Goal: Information Seeking & Learning: Understand process/instructions

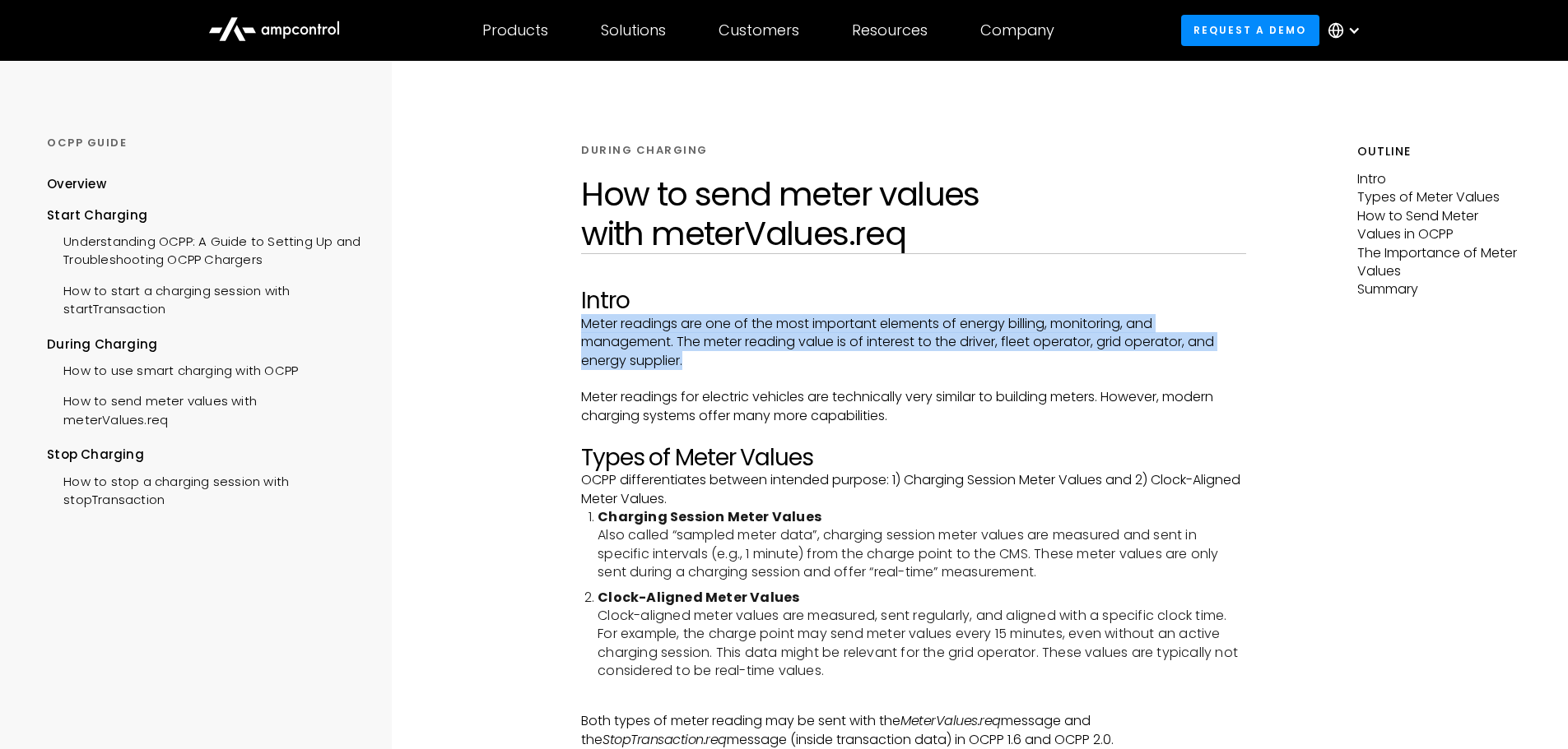
drag, startPoint x: 582, startPoint y: 325, endPoint x: 1235, endPoint y: 356, distance: 653.7
click at [1235, 356] on p "Meter readings are one of the most important elements of energy billing, monito…" at bounding box center [914, 343] width 665 height 55
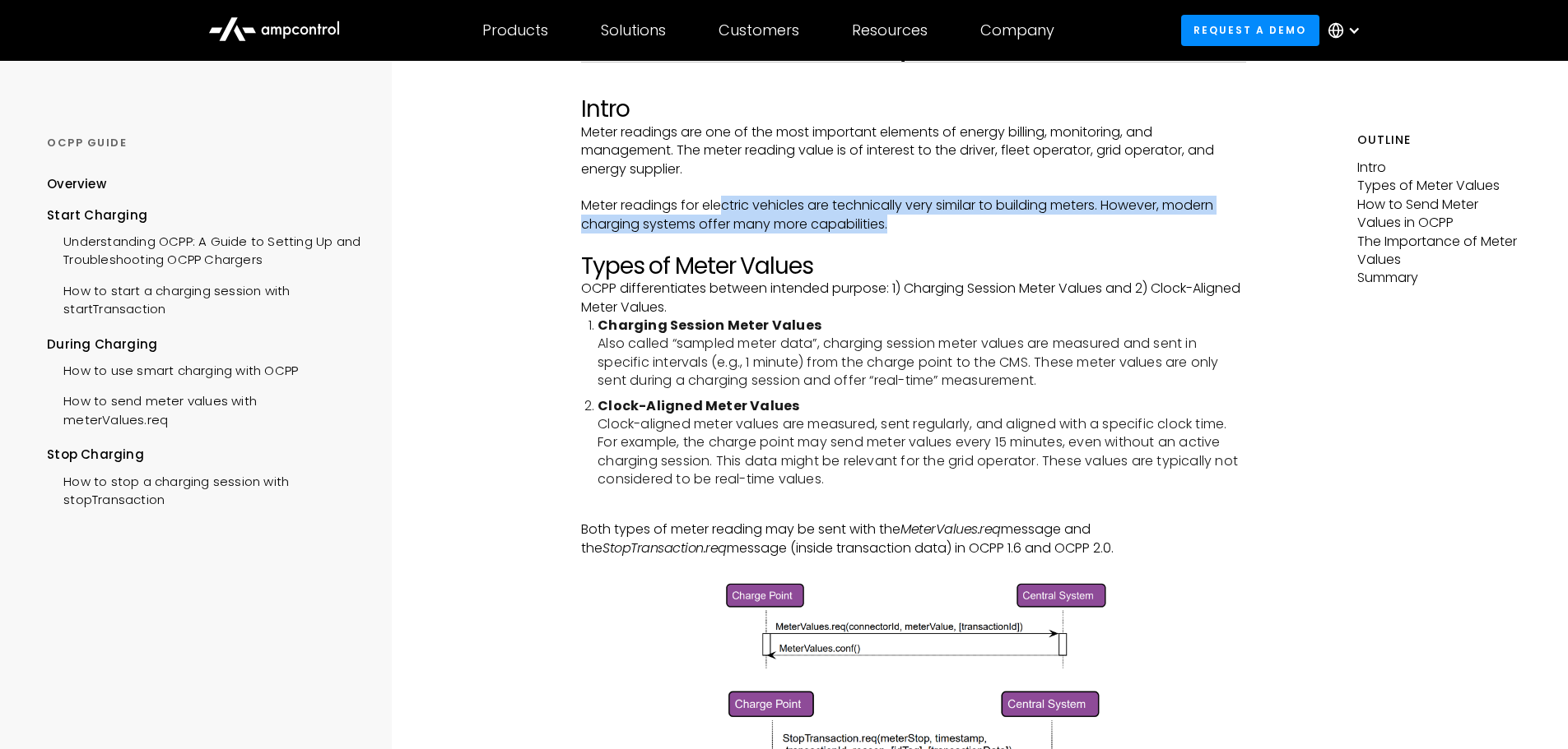
drag, startPoint x: 726, startPoint y: 203, endPoint x: 1038, endPoint y: 222, distance: 312.6
click at [1038, 222] on p "Meter readings for electric vehicles are technically very similar to building m…" at bounding box center [914, 215] width 665 height 37
click at [1059, 227] on p "Meter readings for electric vehicles are technically very similar to building m…" at bounding box center [914, 215] width 665 height 37
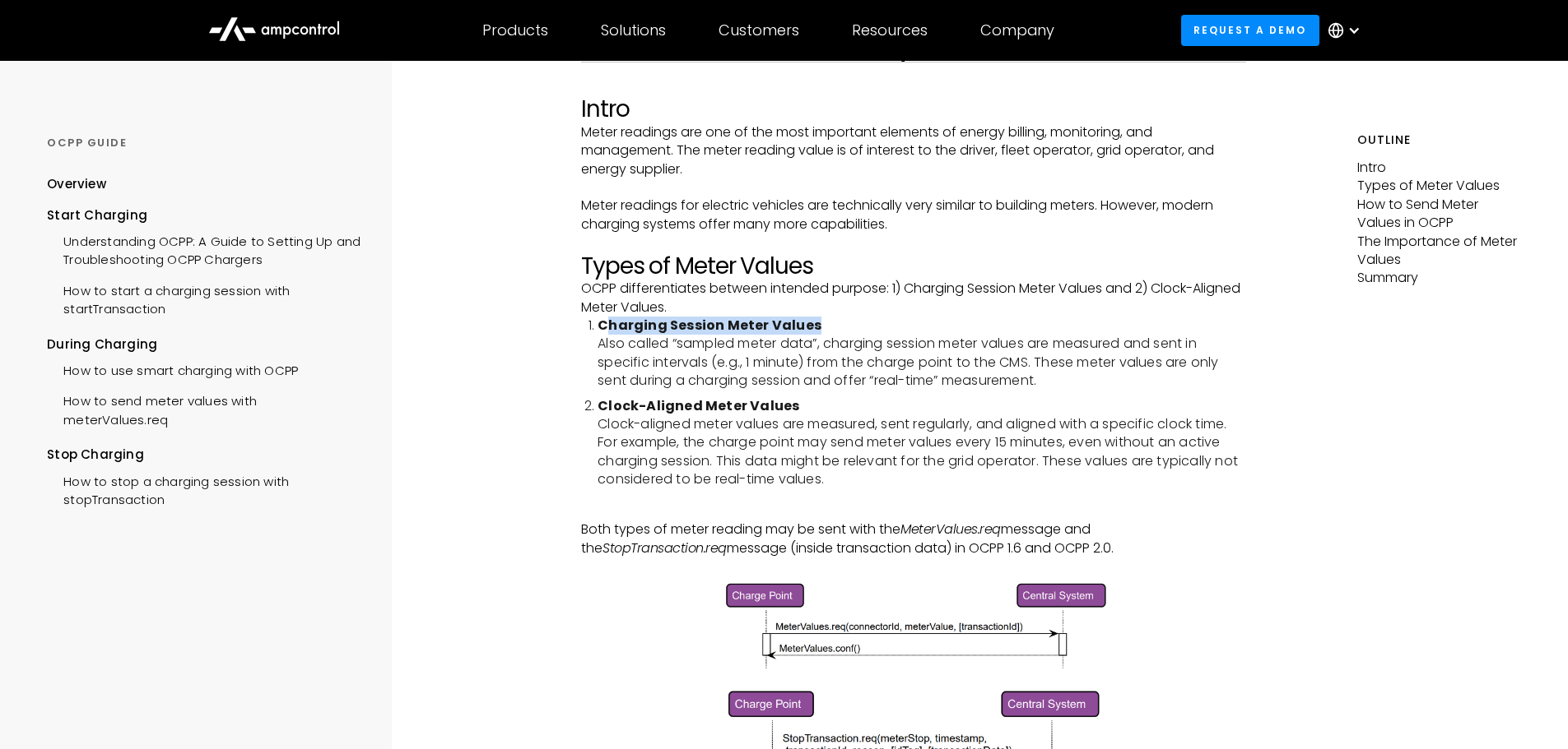
drag, startPoint x: 727, startPoint y: 330, endPoint x: 893, endPoint y: 330, distance: 166.0
click at [893, 330] on li "Charging Session Meter Values Also called “sampled meter data”, charging sessio…" at bounding box center [922, 354] width 649 height 74
drag, startPoint x: 609, startPoint y: 341, endPoint x: 842, endPoint y: 347, distance: 233.1
click at [842, 347] on li "Charging Session Meter Values Also called “sampled meter data”, charging sessio…" at bounding box center [922, 354] width 649 height 74
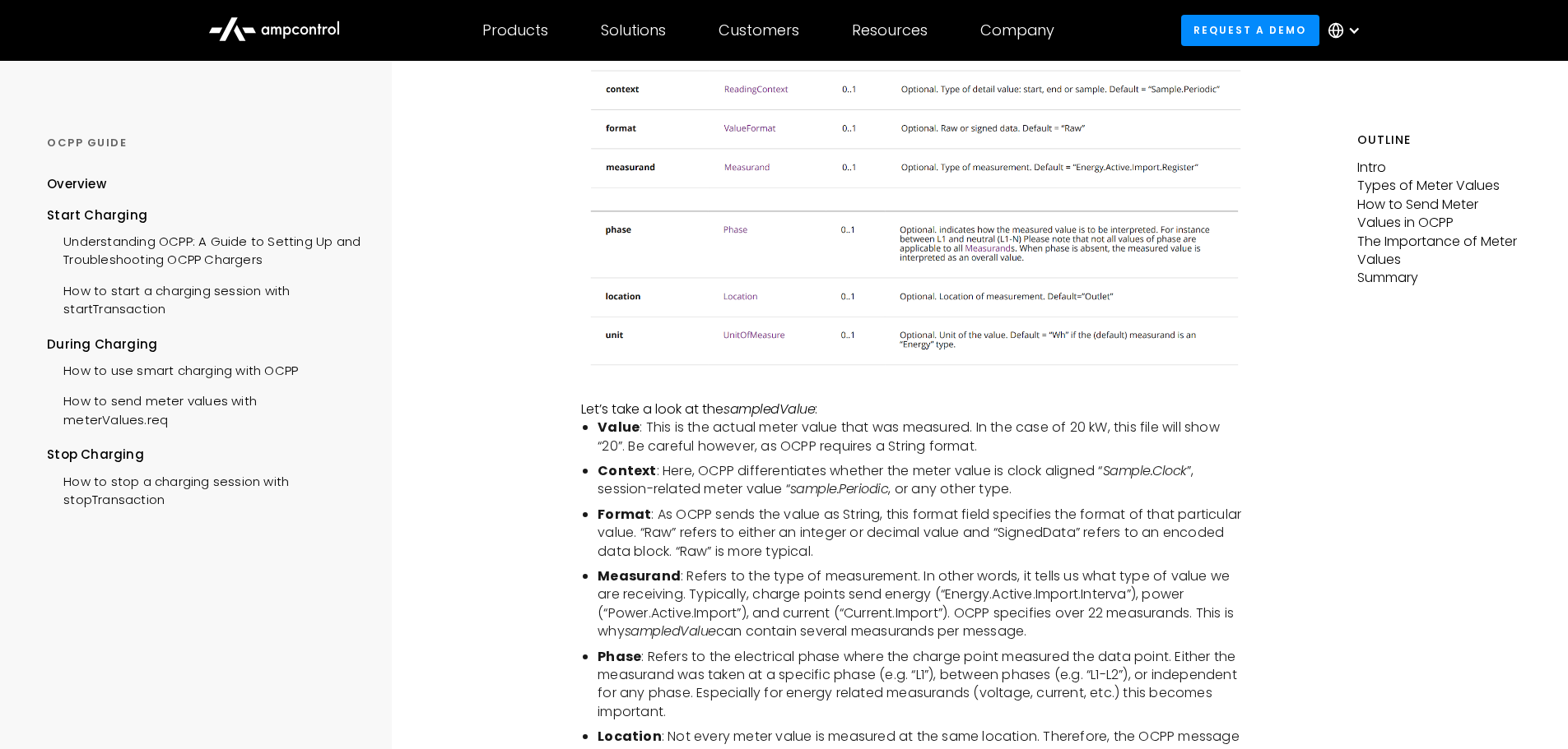
scroll to position [1536, 0]
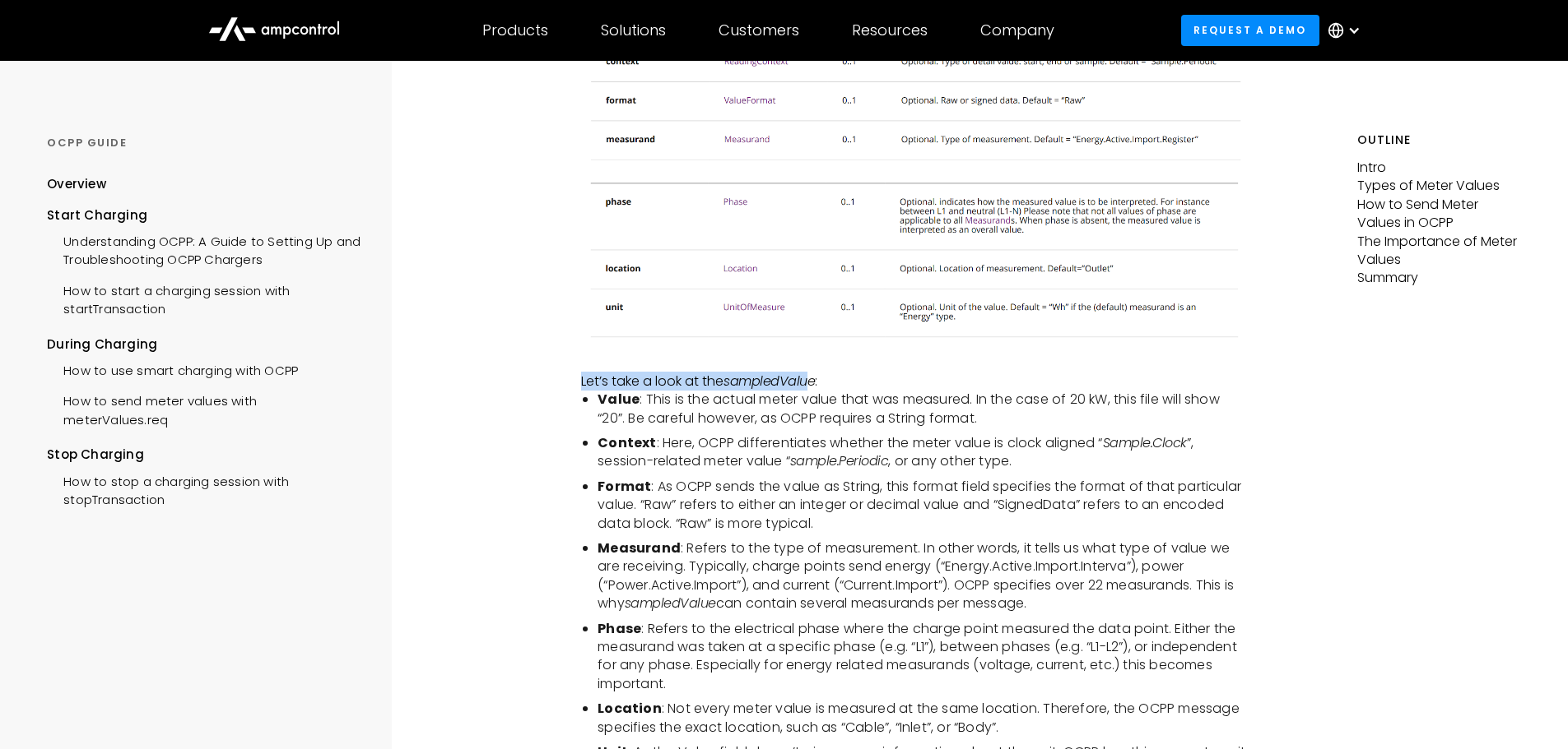
drag, startPoint x: 565, startPoint y: 383, endPoint x: 828, endPoint y: 387, distance: 263.0
click at [846, 385] on p "Let’s take a look at the sampledValue :" at bounding box center [914, 381] width 665 height 18
drag, startPoint x: 634, startPoint y: 402, endPoint x: 840, endPoint y: 402, distance: 206.0
click at [840, 402] on li "Value : This is the actual meter value that was measured. In the case of 20 kW,…" at bounding box center [922, 409] width 649 height 37
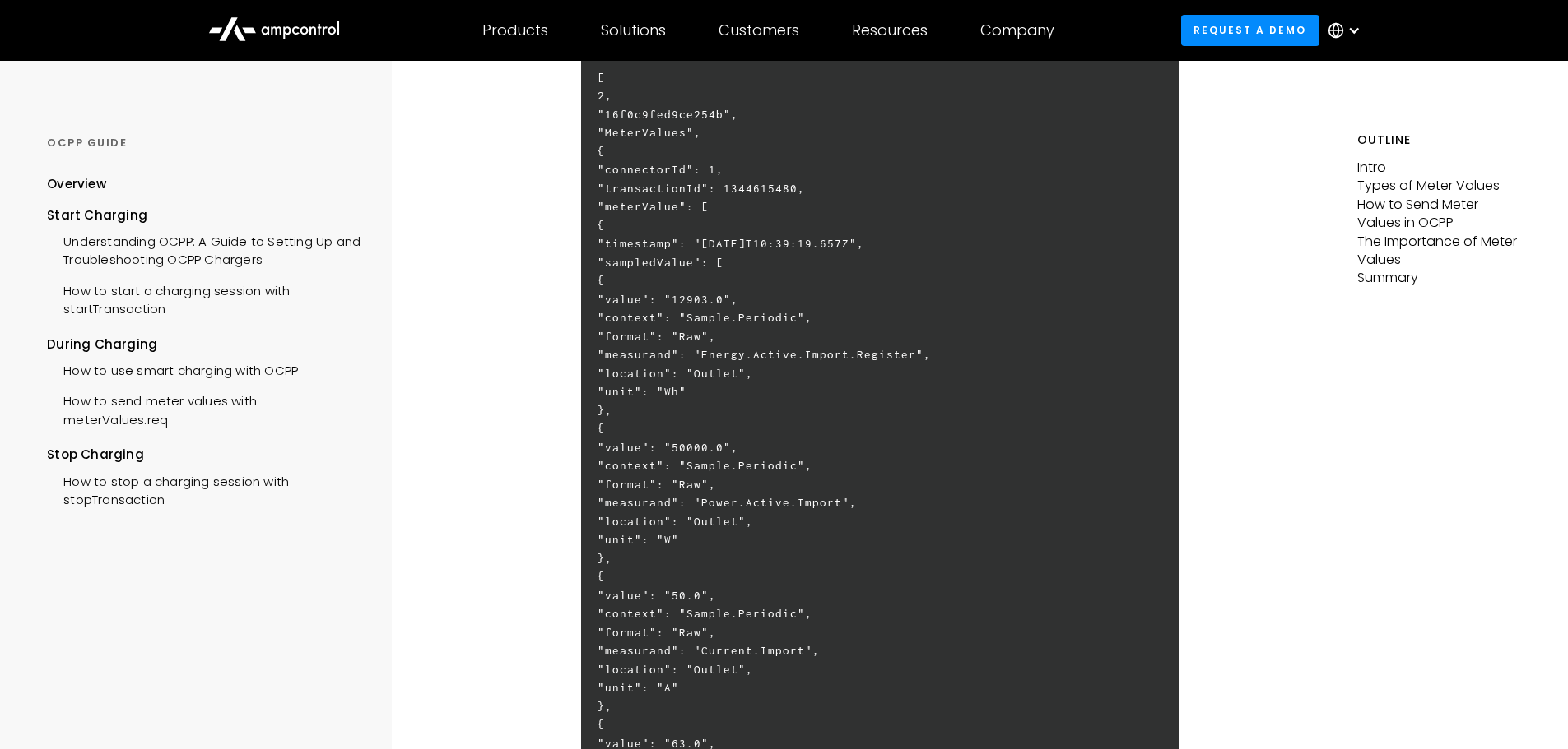
scroll to position [2879, 0]
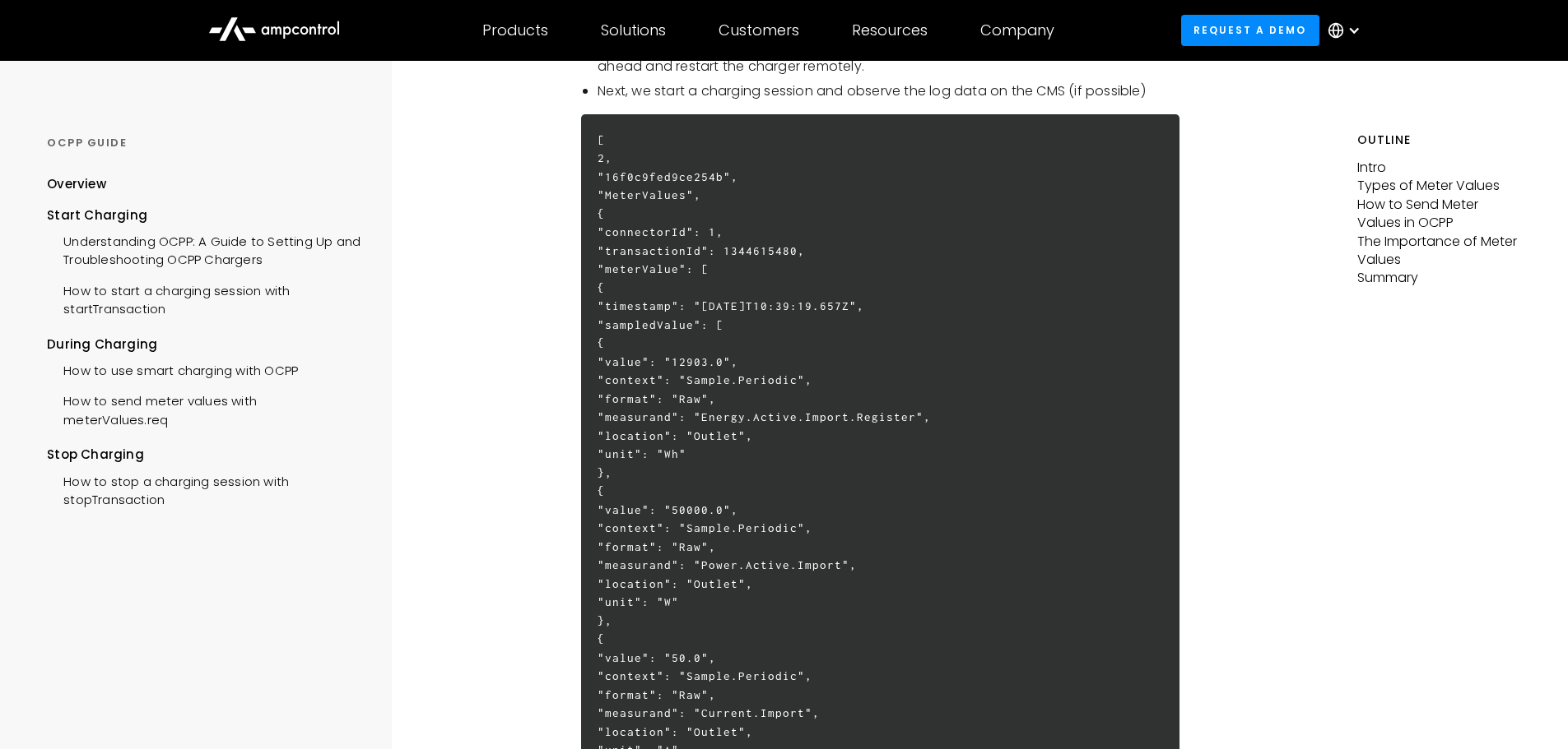
drag, startPoint x: 535, startPoint y: 426, endPoint x: 461, endPoint y: 388, distance: 83.2
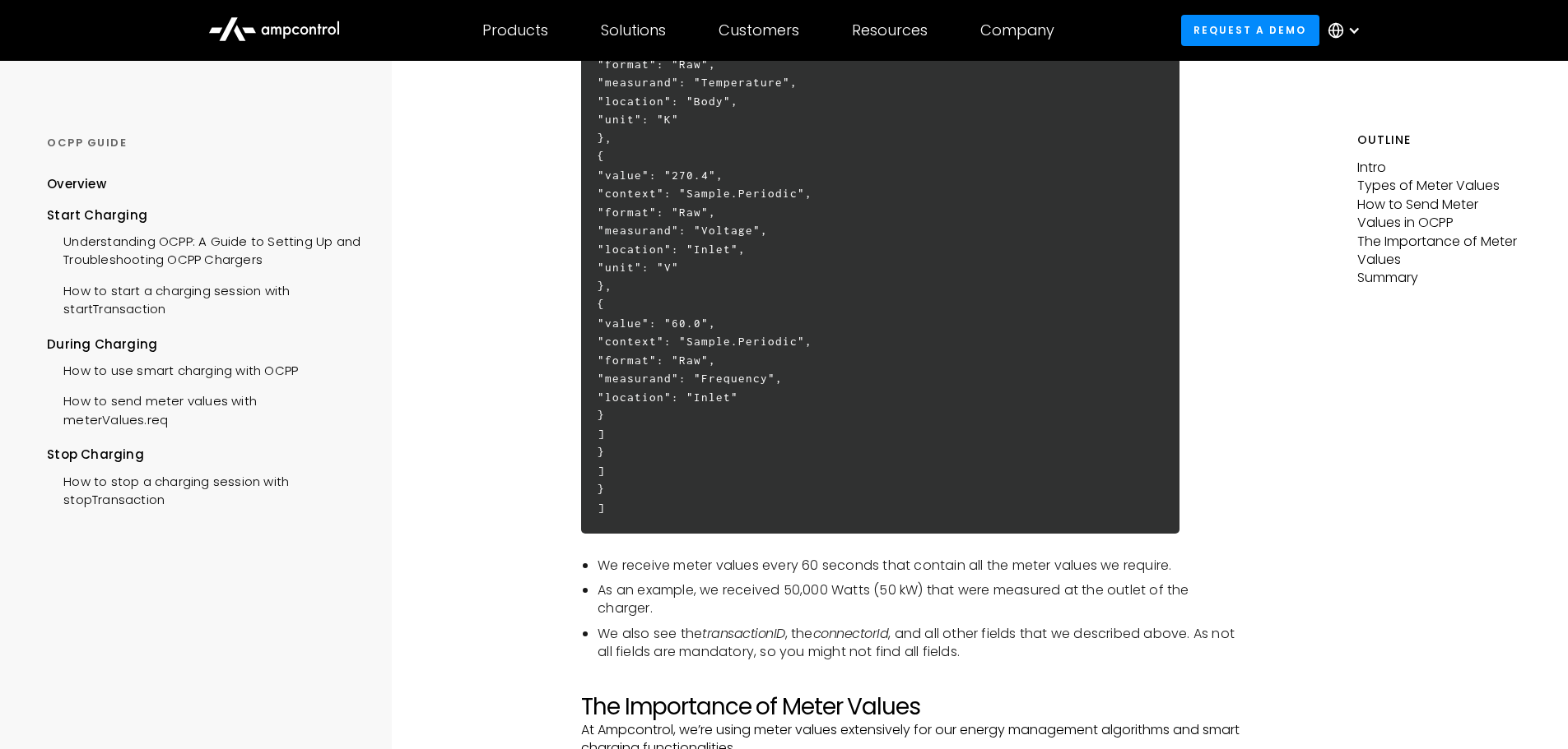
scroll to position [3838, 0]
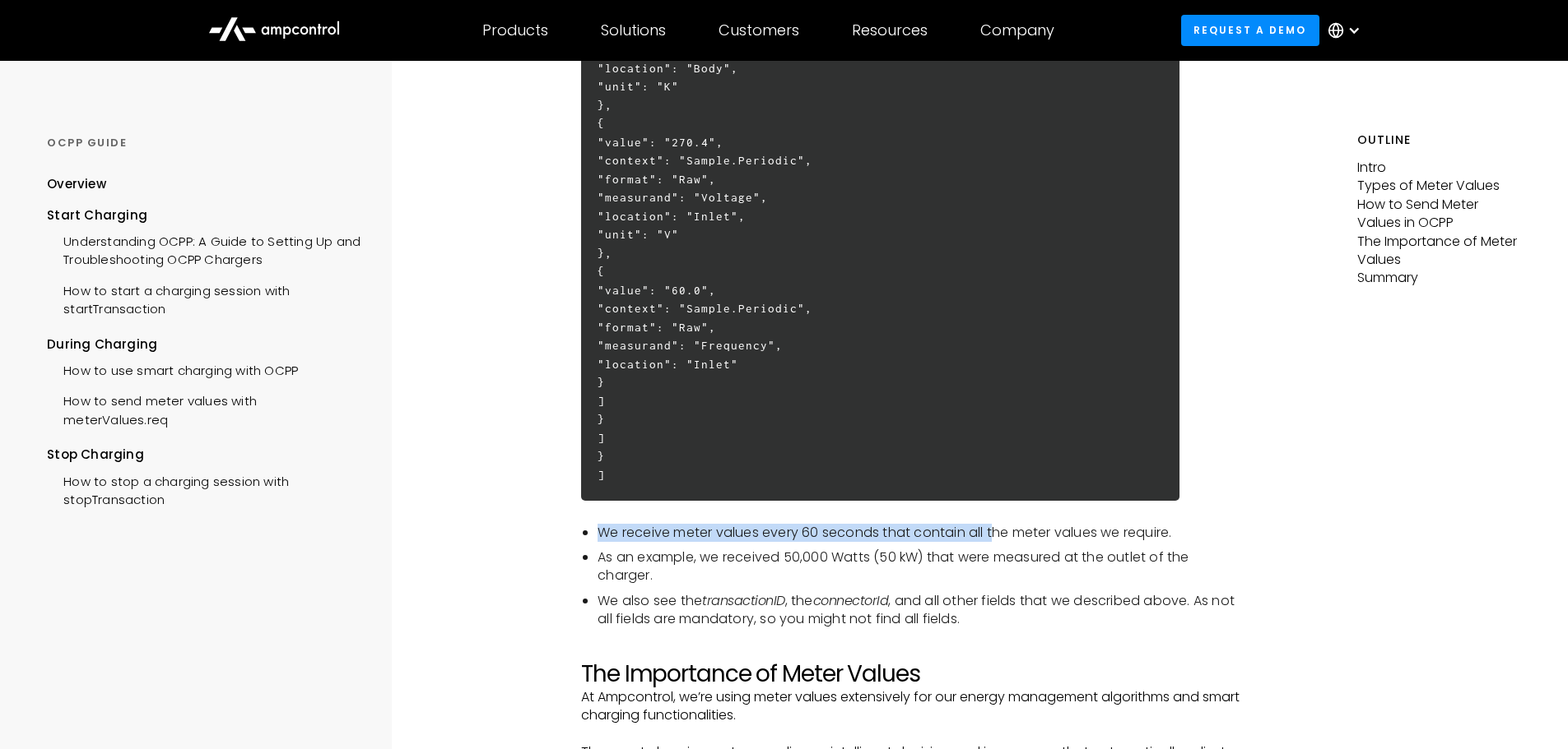
drag, startPoint x: 599, startPoint y: 533, endPoint x: 995, endPoint y: 537, distance: 396.0
click at [995, 537] on li "We receive meter values every 60 seconds that contain all the meter values we r…" at bounding box center [922, 533] width 649 height 18
drag, startPoint x: 725, startPoint y: 344, endPoint x: 734, endPoint y: 366, distance: 23.8
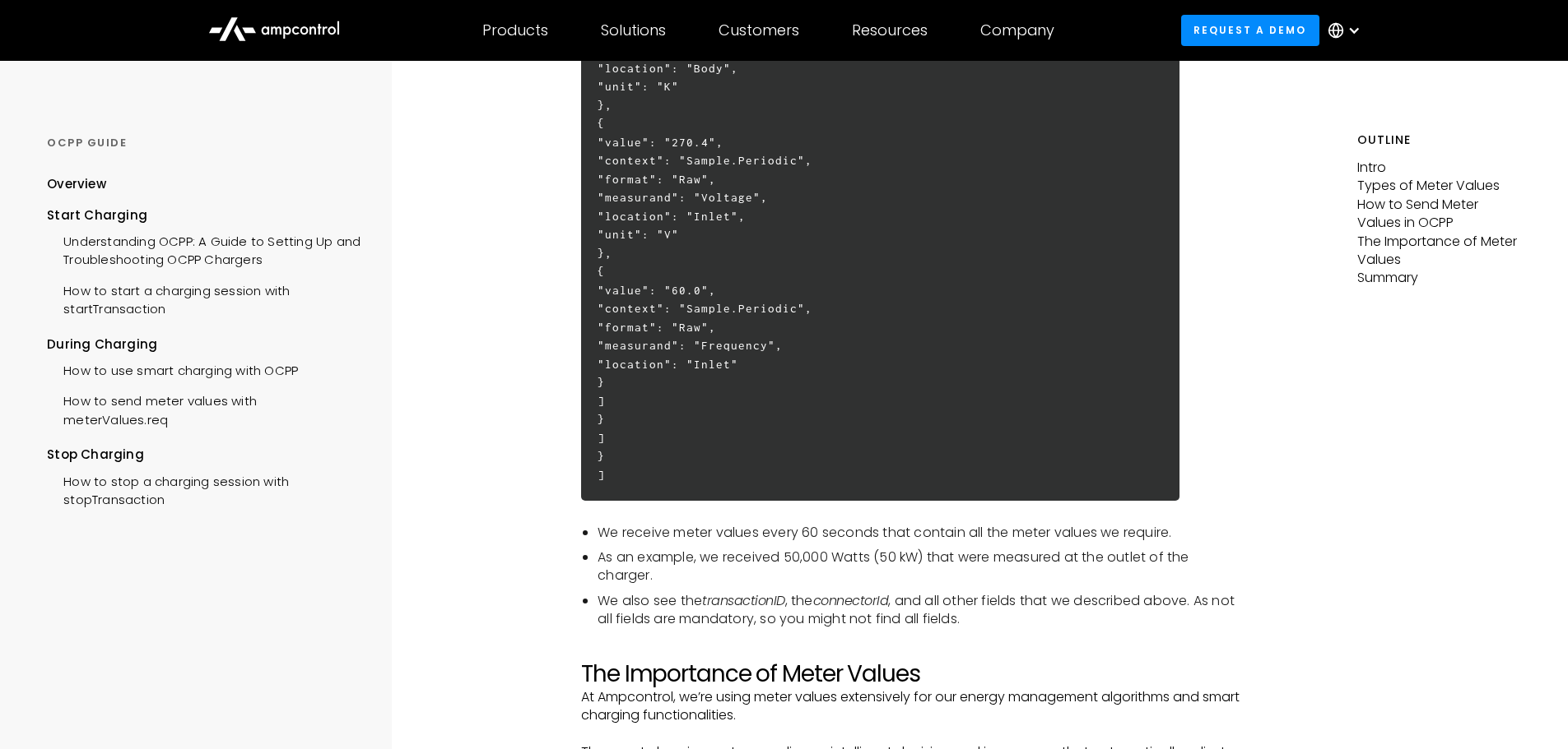
drag, startPoint x: 734, startPoint y: 366, endPoint x: 735, endPoint y: 393, distance: 27.0
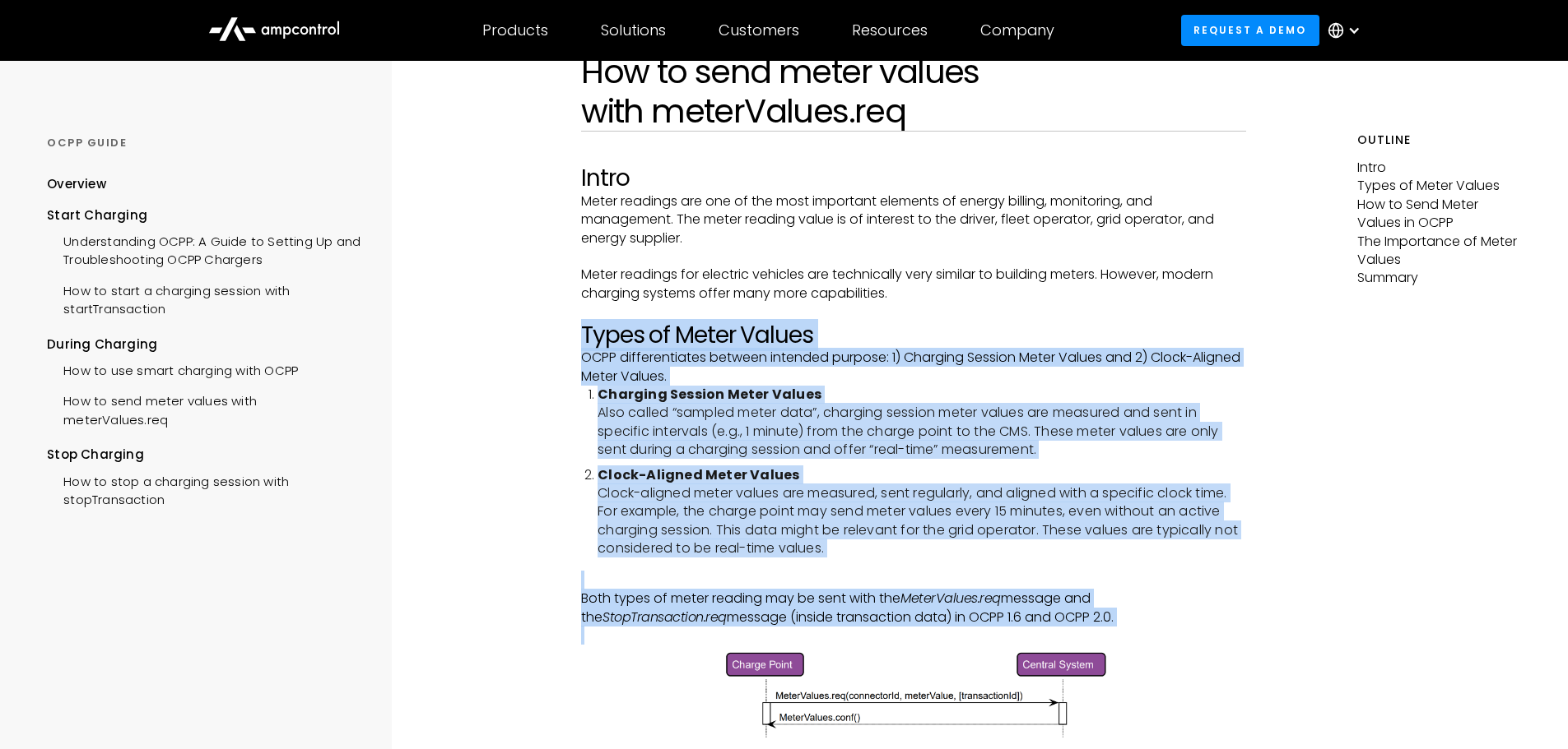
scroll to position [0, 0]
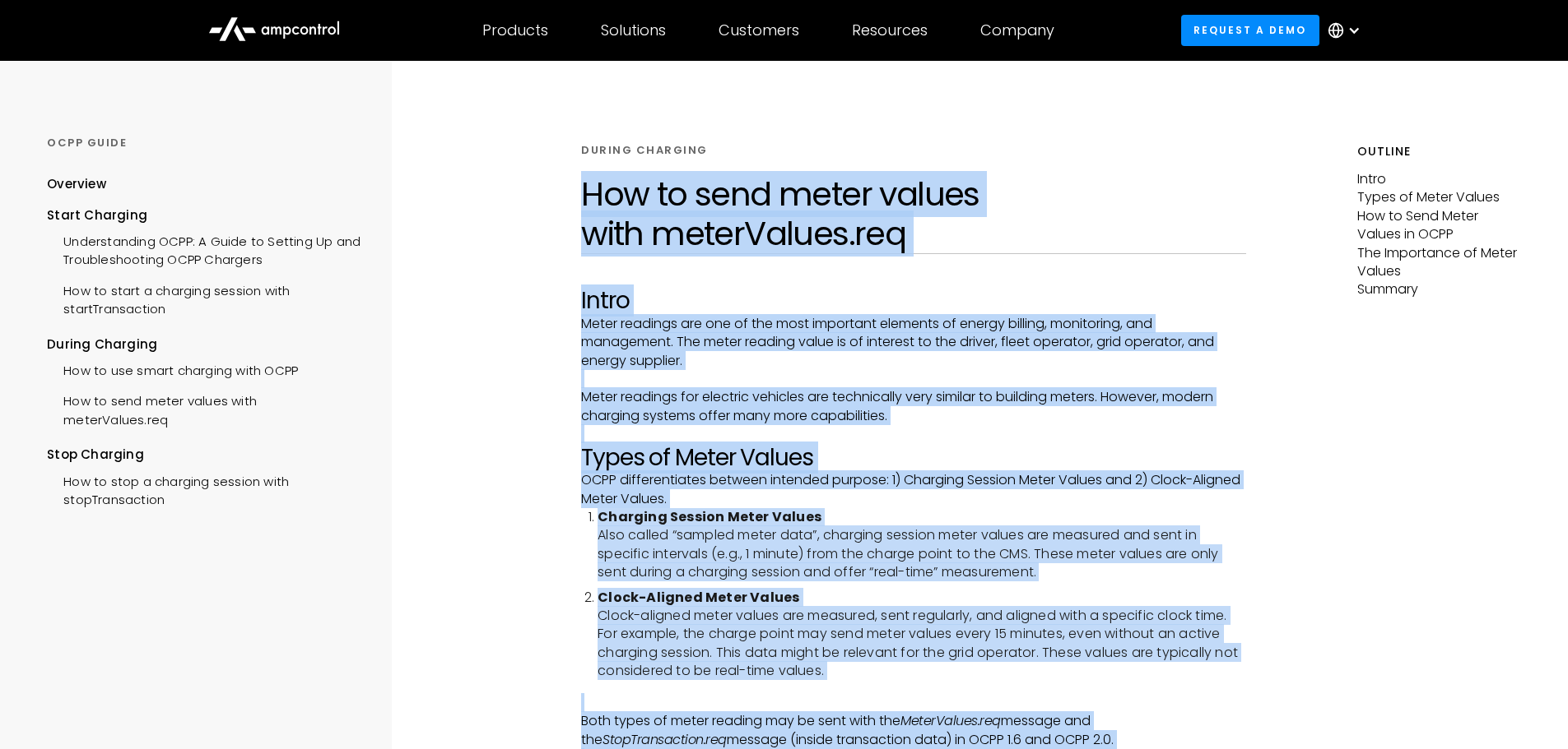
drag, startPoint x: 1277, startPoint y: 441, endPoint x: 567, endPoint y: 201, distance: 749.5
copy div "Lor ip dolo sitam consec adip elitsEddoei.tem Incid Utlab etdolore mag ali en a…"
click at [793, 298] on h2 "Intro" at bounding box center [914, 301] width 665 height 28
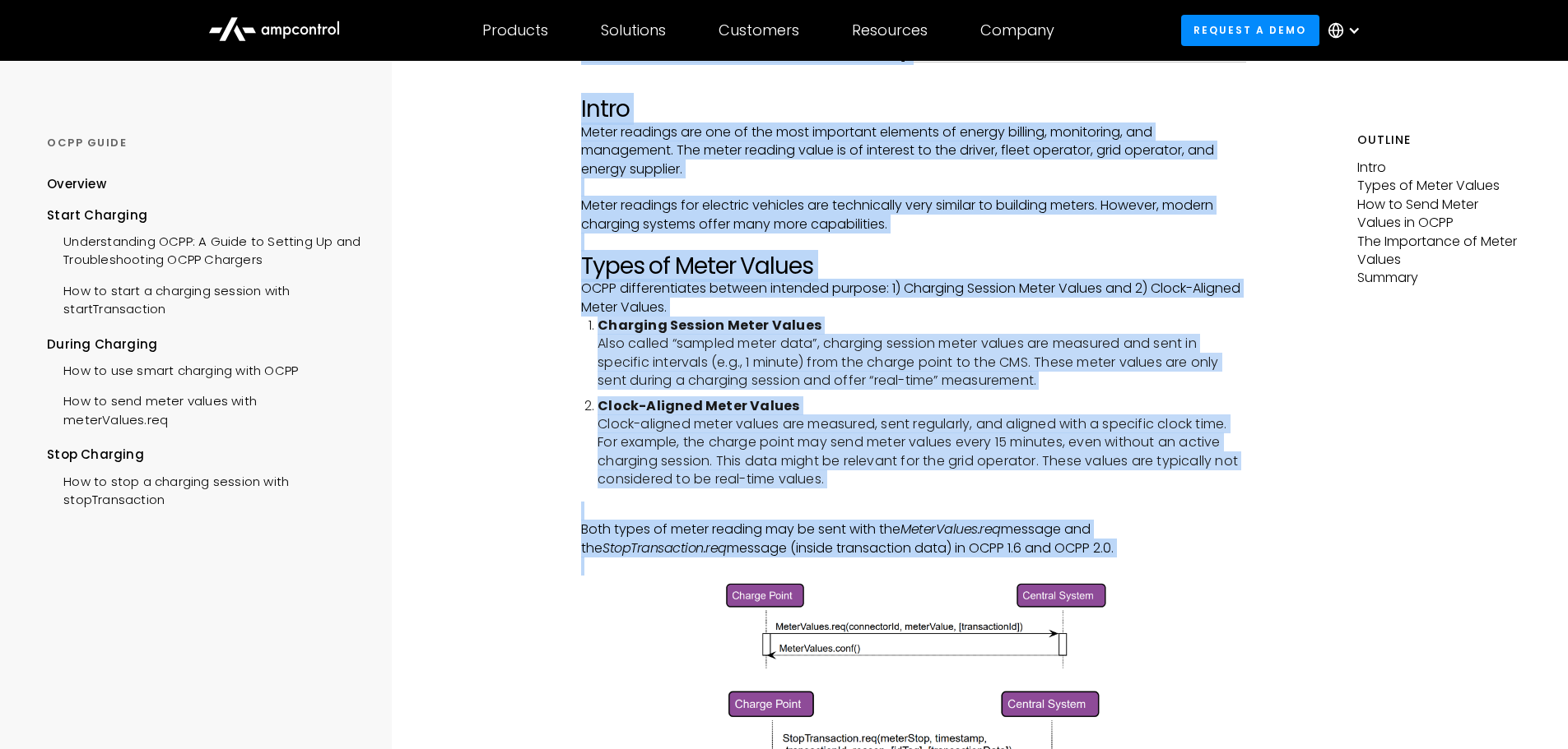
click at [880, 335] on li "Charging Session Meter Values Also called “sampled meter data”, charging sessio…" at bounding box center [922, 354] width 649 height 74
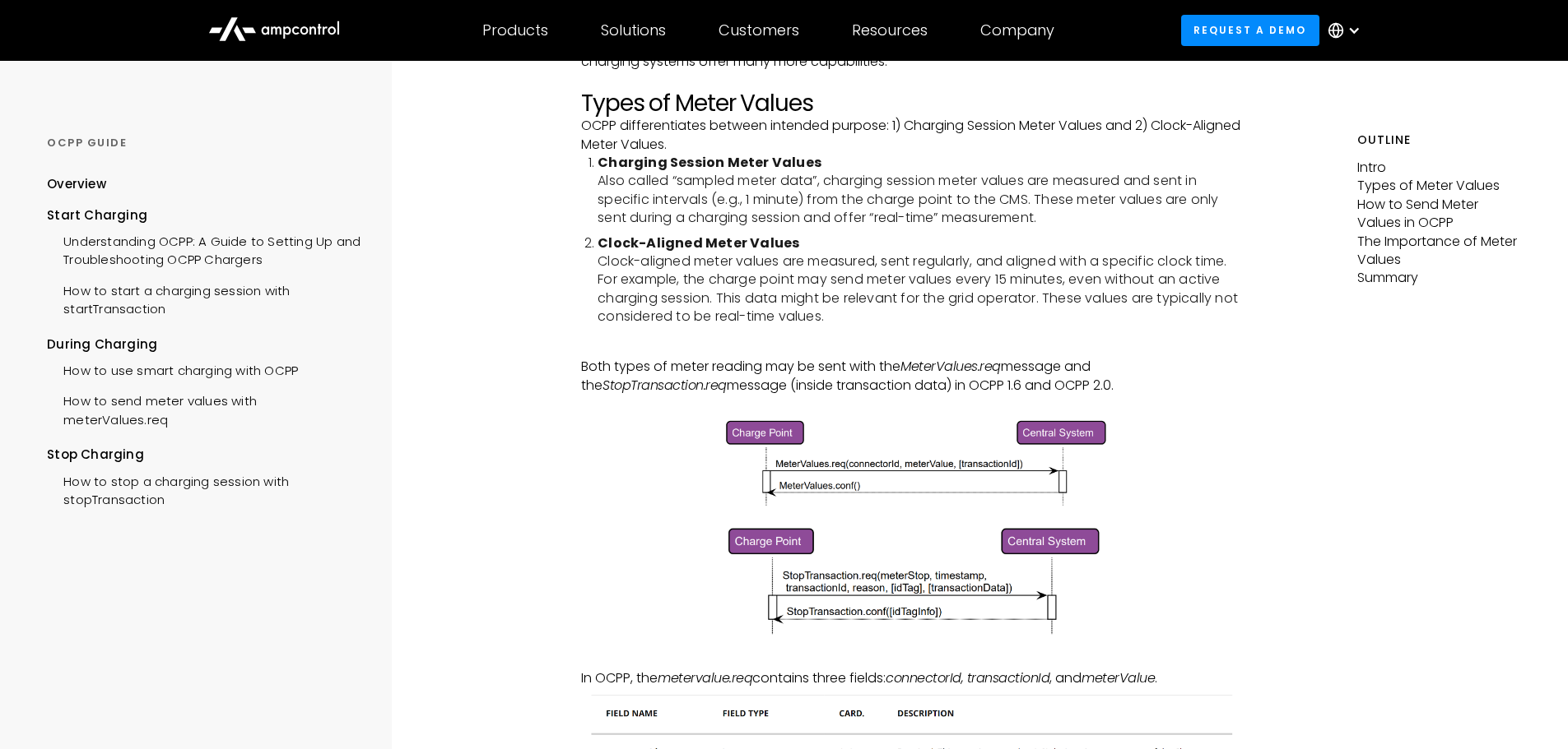
scroll to position [384, 0]
